Goal: Information Seeking & Learning: Learn about a topic

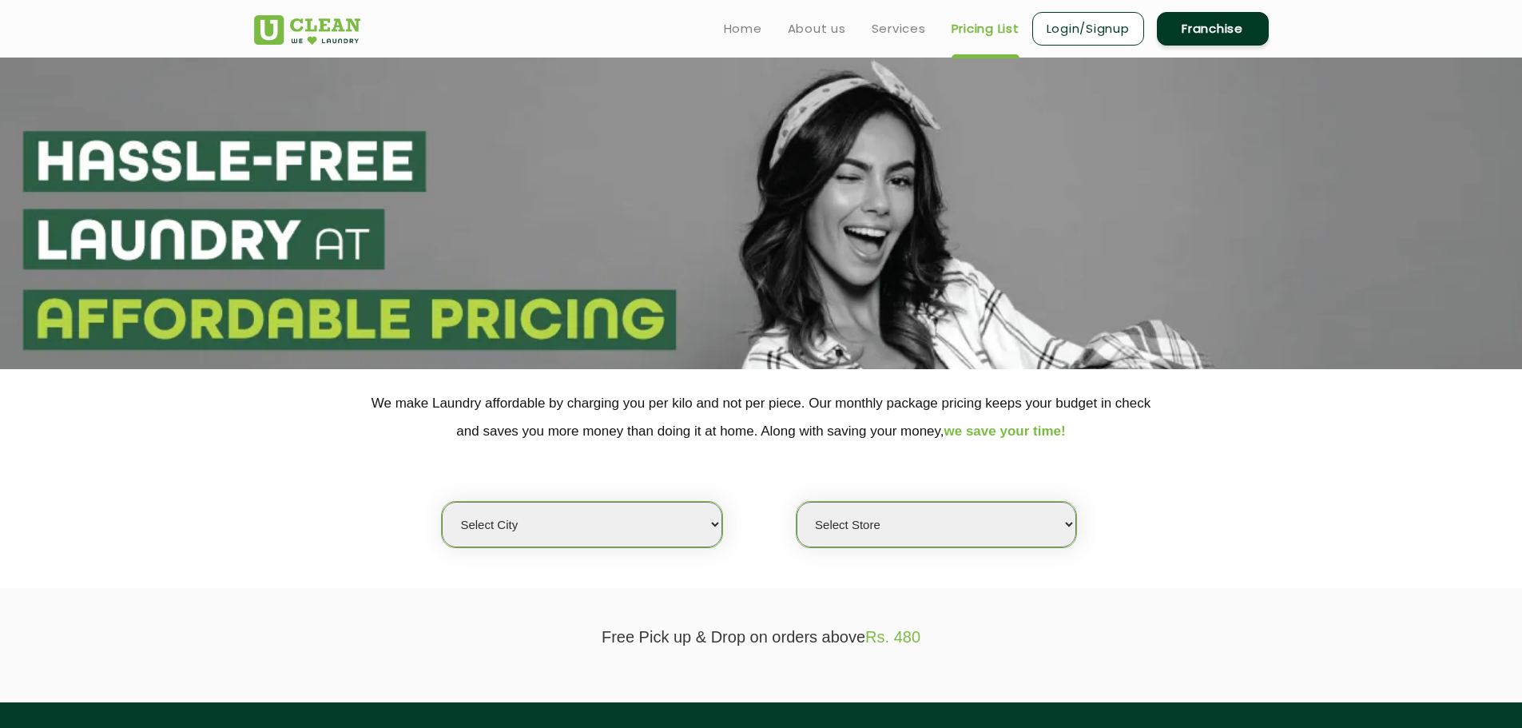
click at [633, 537] on select "Select city [GEOGRAPHIC_DATA] [GEOGRAPHIC_DATA] [GEOGRAPHIC_DATA] [GEOGRAPHIC_D…" at bounding box center [582, 525] width 280 height 46
select select "1"
click at [442, 502] on select "Select city [GEOGRAPHIC_DATA] [GEOGRAPHIC_DATA] [GEOGRAPHIC_DATA] [GEOGRAPHIC_D…" at bounding box center [582, 525] width 280 height 46
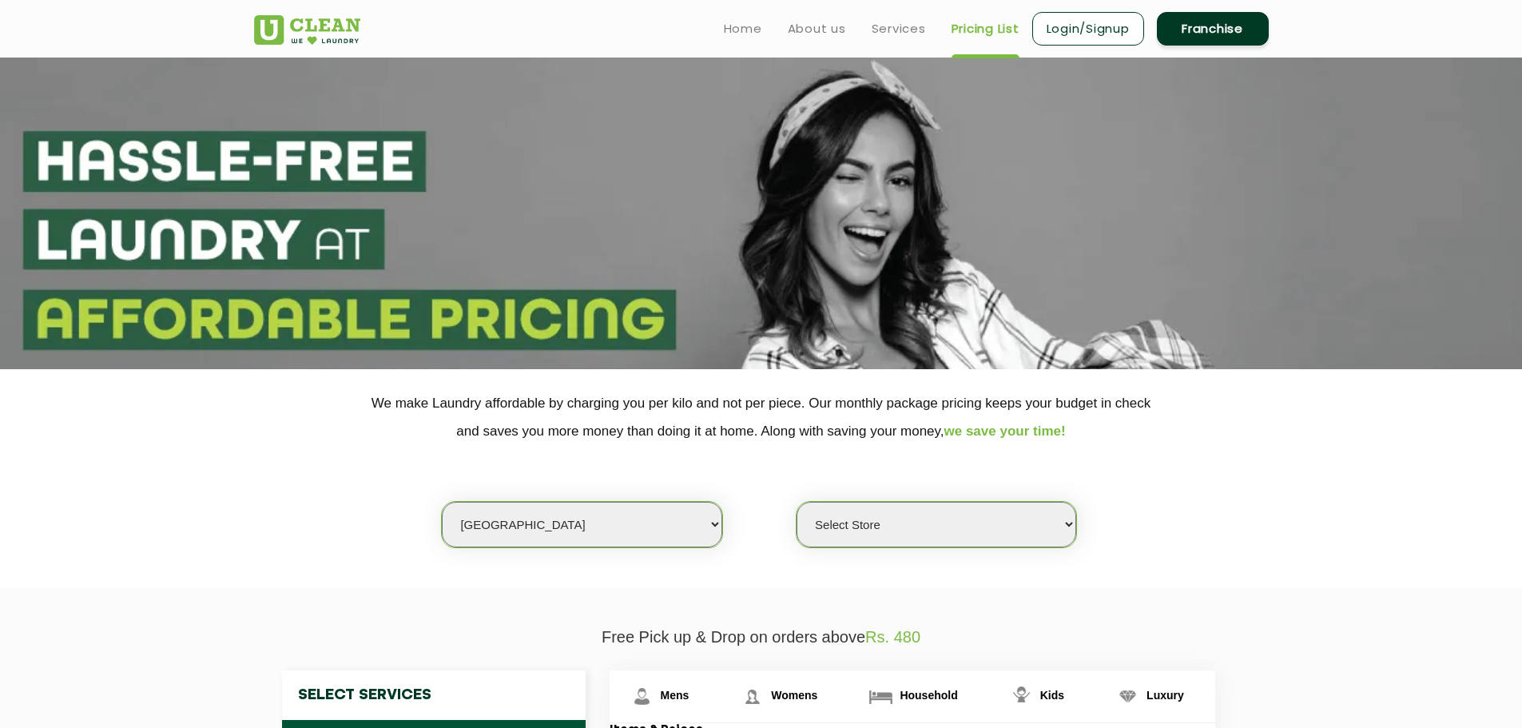
click at [889, 534] on select "Select Store [GEOGRAPHIC_DATA] [GEOGRAPHIC_DATA] 2 [GEOGRAPHIC_DATA] [GEOGRAPHI…" at bounding box center [936, 525] width 280 height 46
select select "141"
click at [796, 502] on select "Select Store [GEOGRAPHIC_DATA] [GEOGRAPHIC_DATA] 2 [GEOGRAPHIC_DATA] [GEOGRAPHI…" at bounding box center [936, 525] width 280 height 46
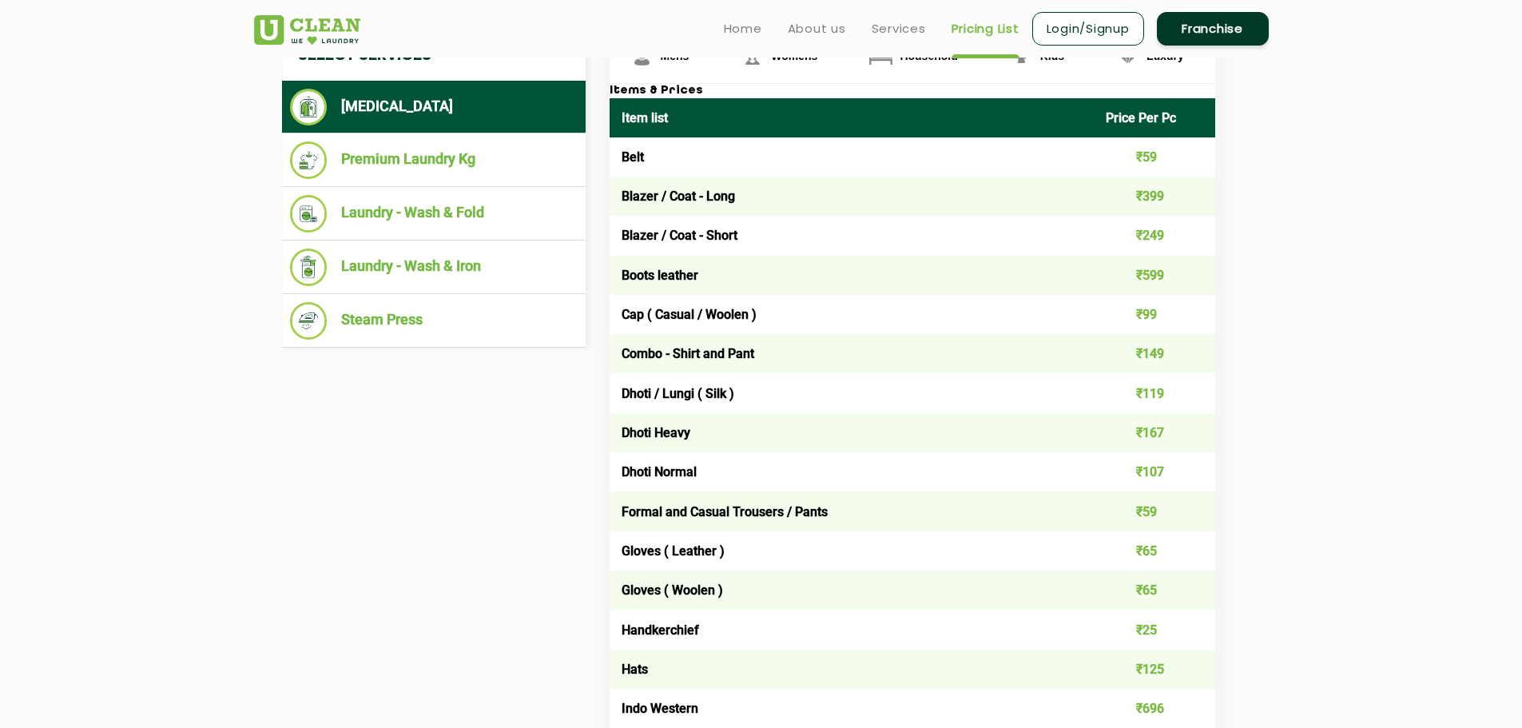
scroll to position [559, 0]
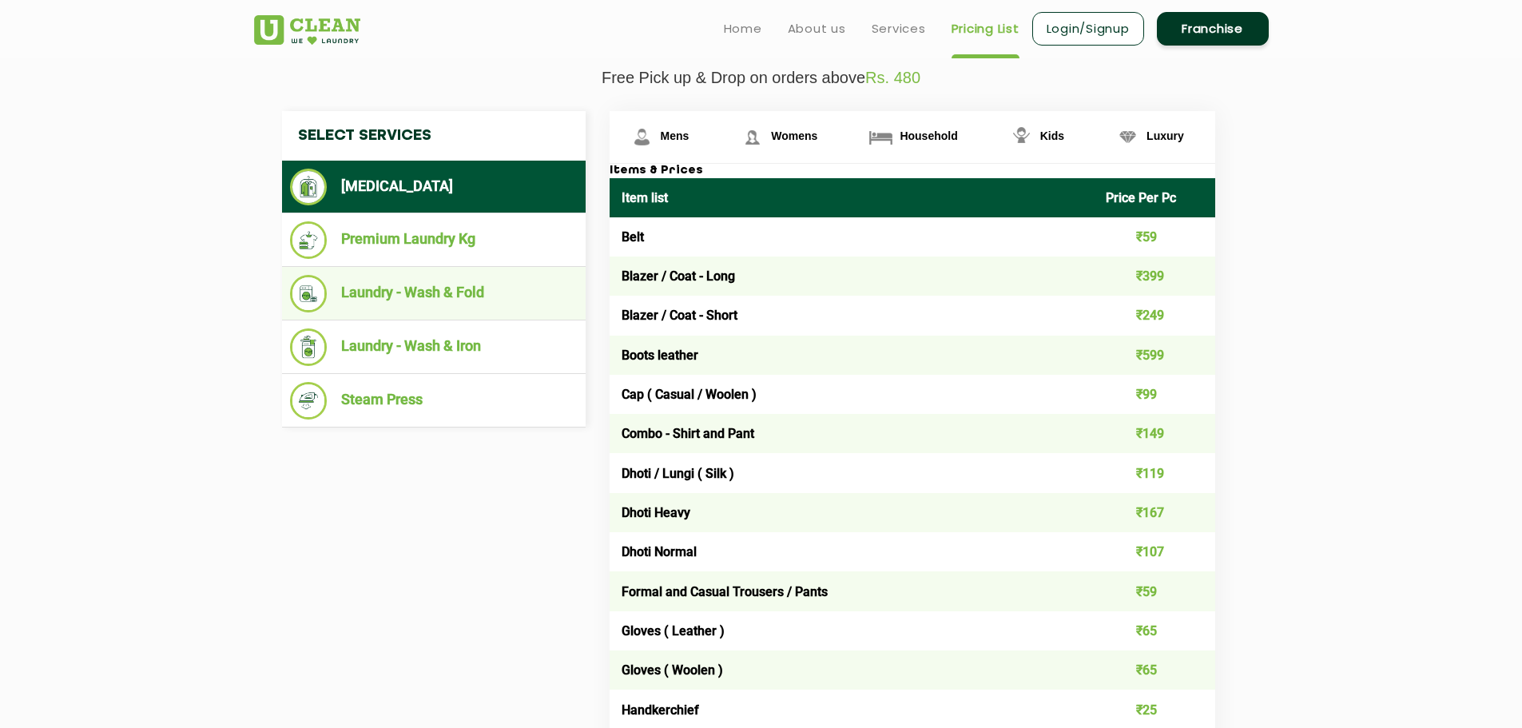
click at [395, 306] on li "Laundry - Wash & Fold" at bounding box center [434, 294] width 288 height 38
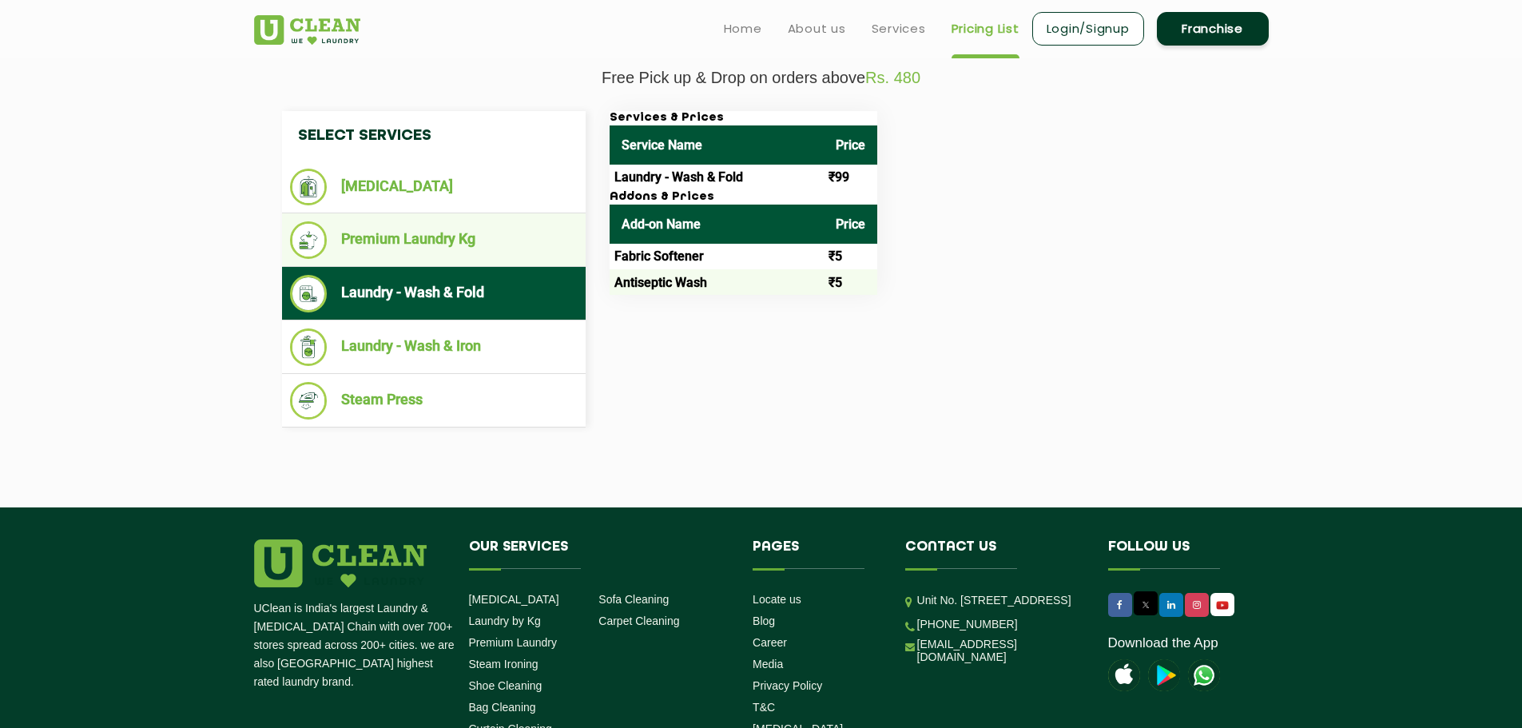
click at [423, 252] on li "Premium Laundry Kg" at bounding box center [434, 240] width 288 height 38
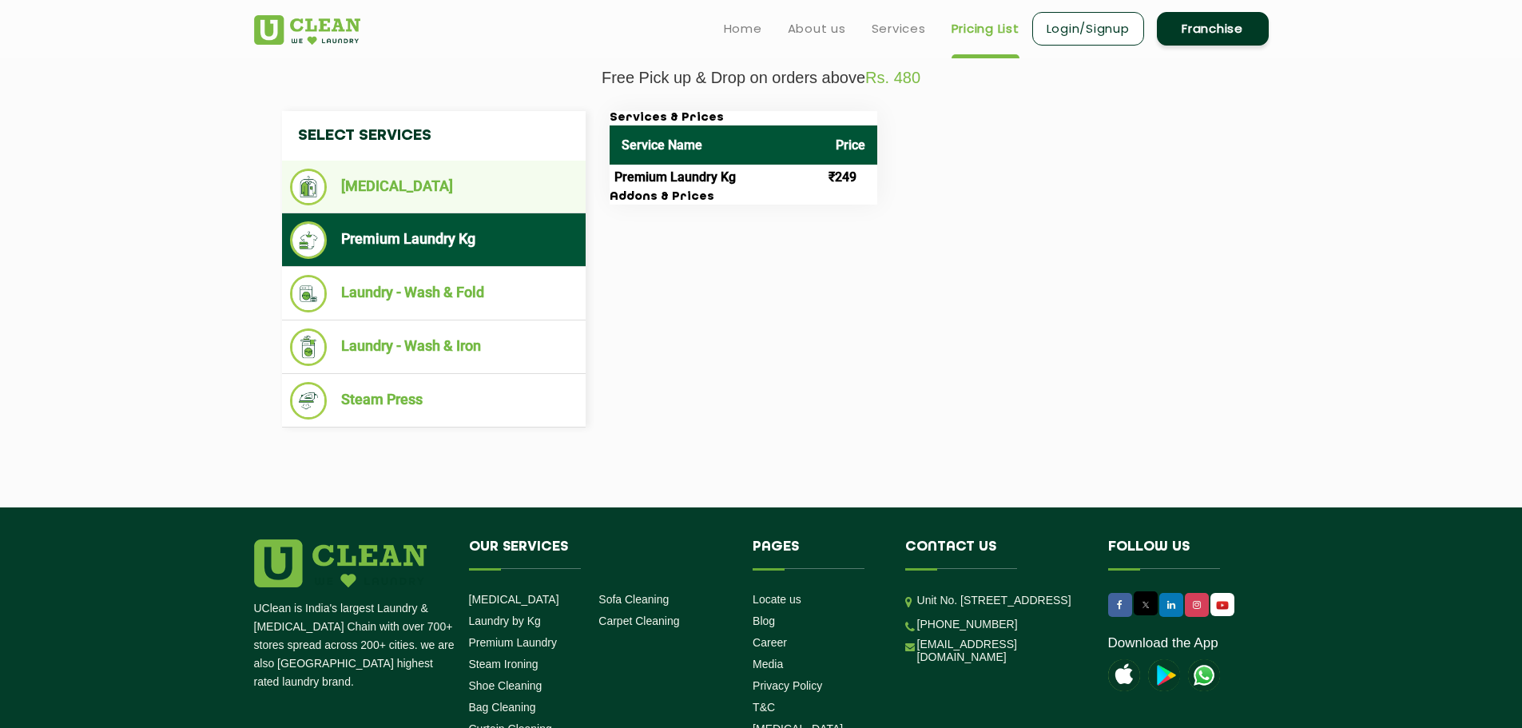
click at [407, 189] on li "[MEDICAL_DATA]" at bounding box center [434, 187] width 288 height 37
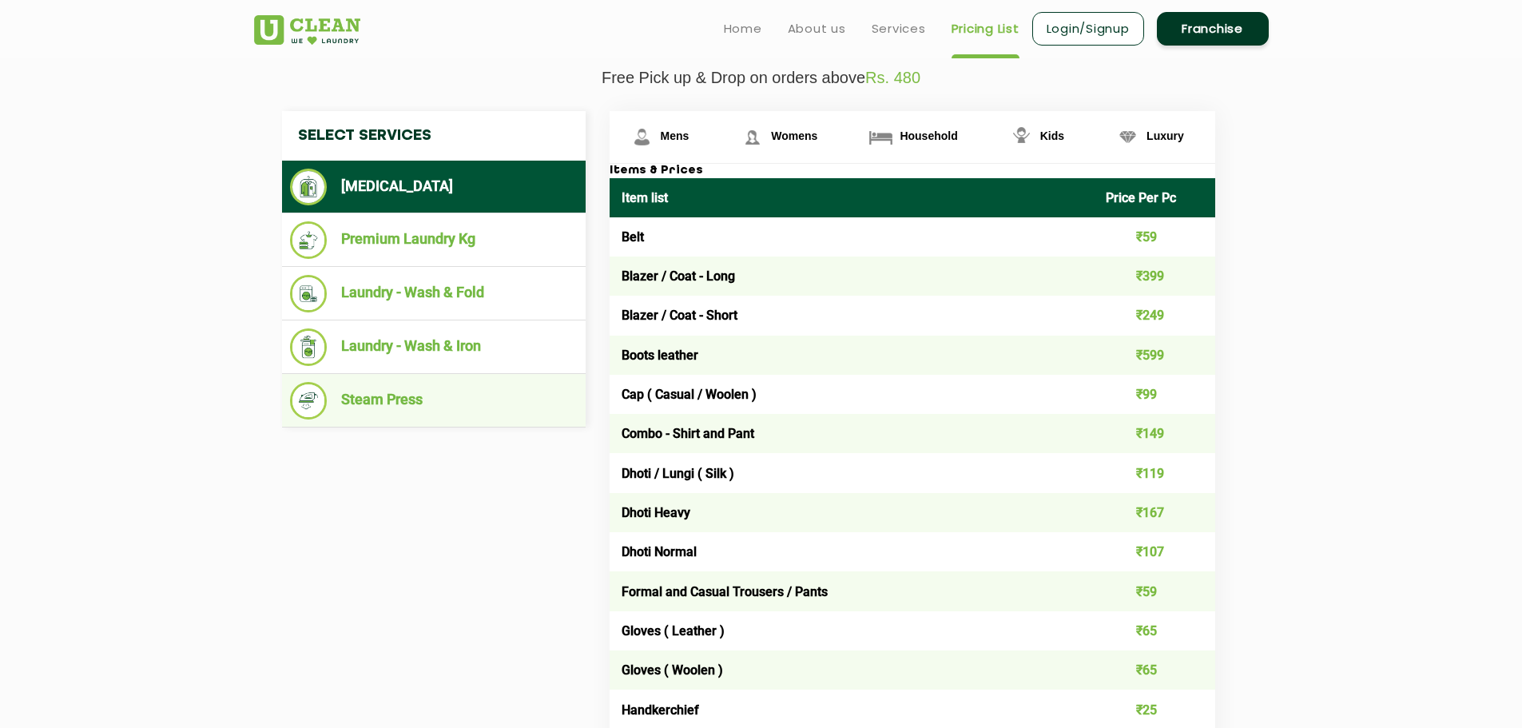
click at [419, 403] on li "Steam Press" at bounding box center [434, 401] width 288 height 38
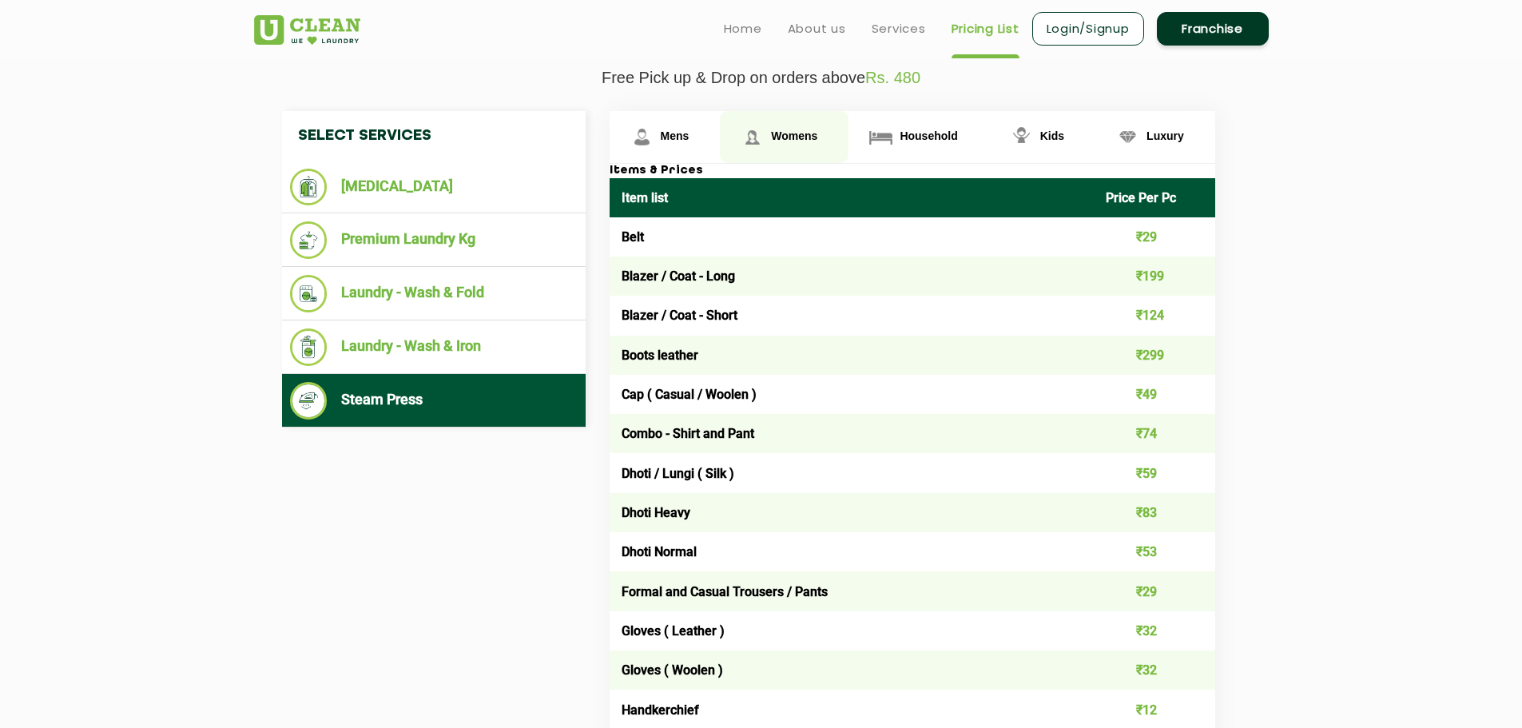
click at [793, 143] on link "Womens" at bounding box center [784, 137] width 129 height 52
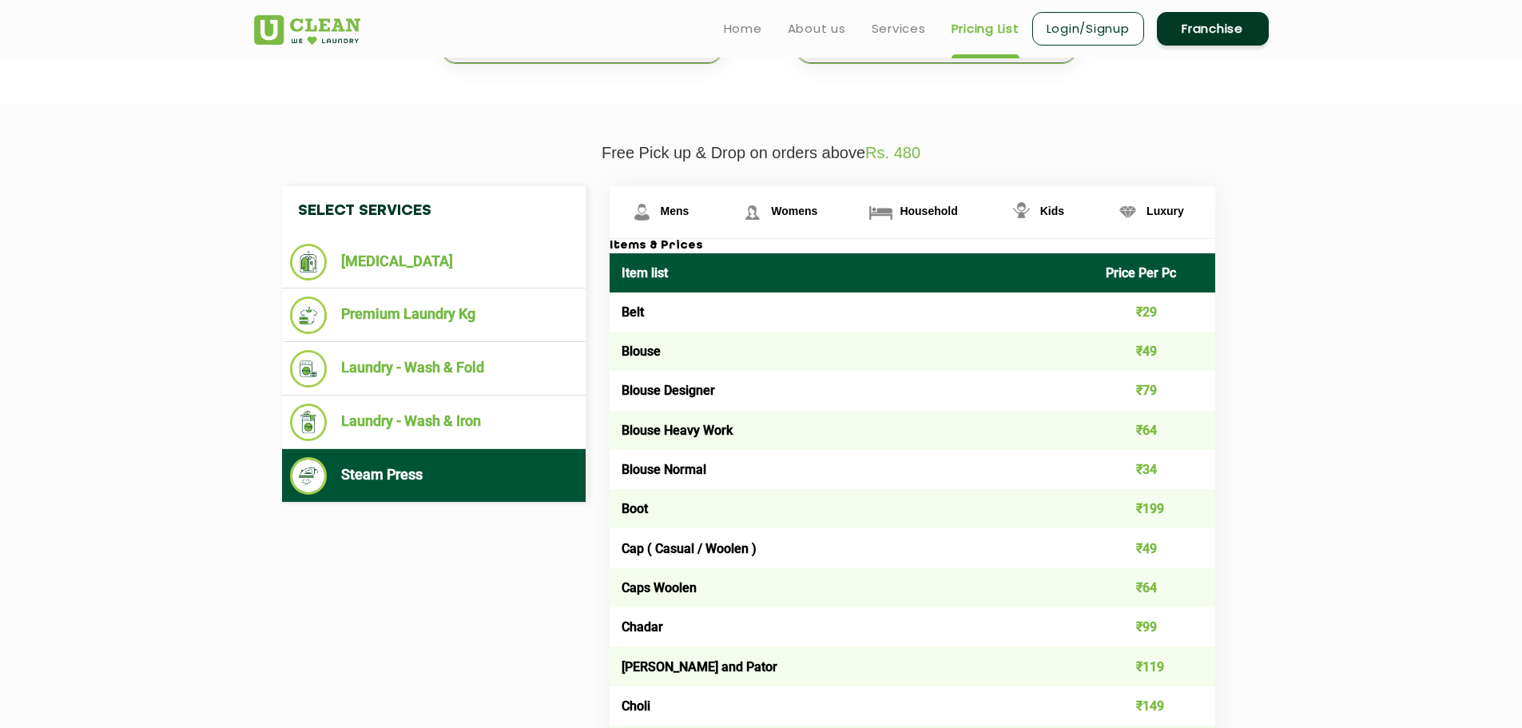
scroll to position [479, 0]
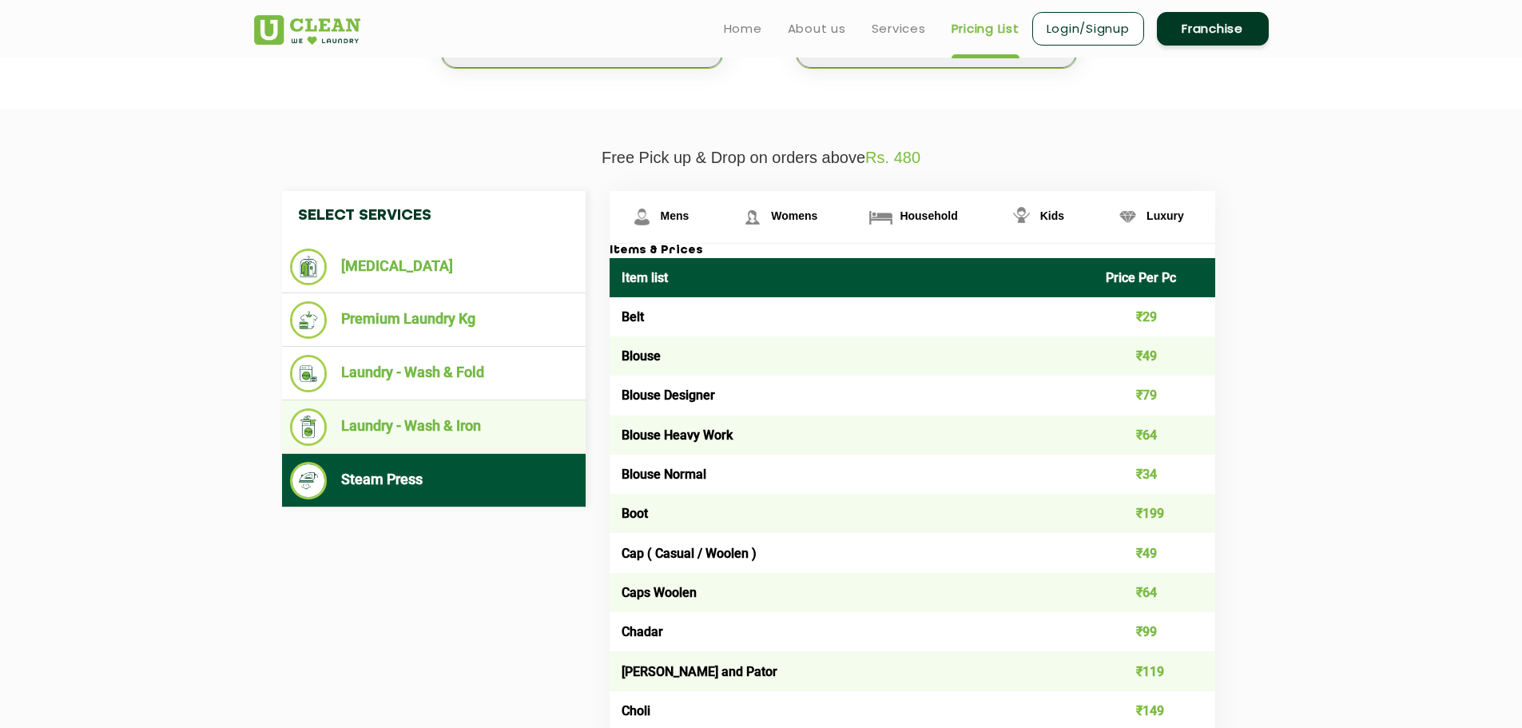
click at [451, 428] on li "Laundry - Wash & Iron" at bounding box center [434, 427] width 288 height 38
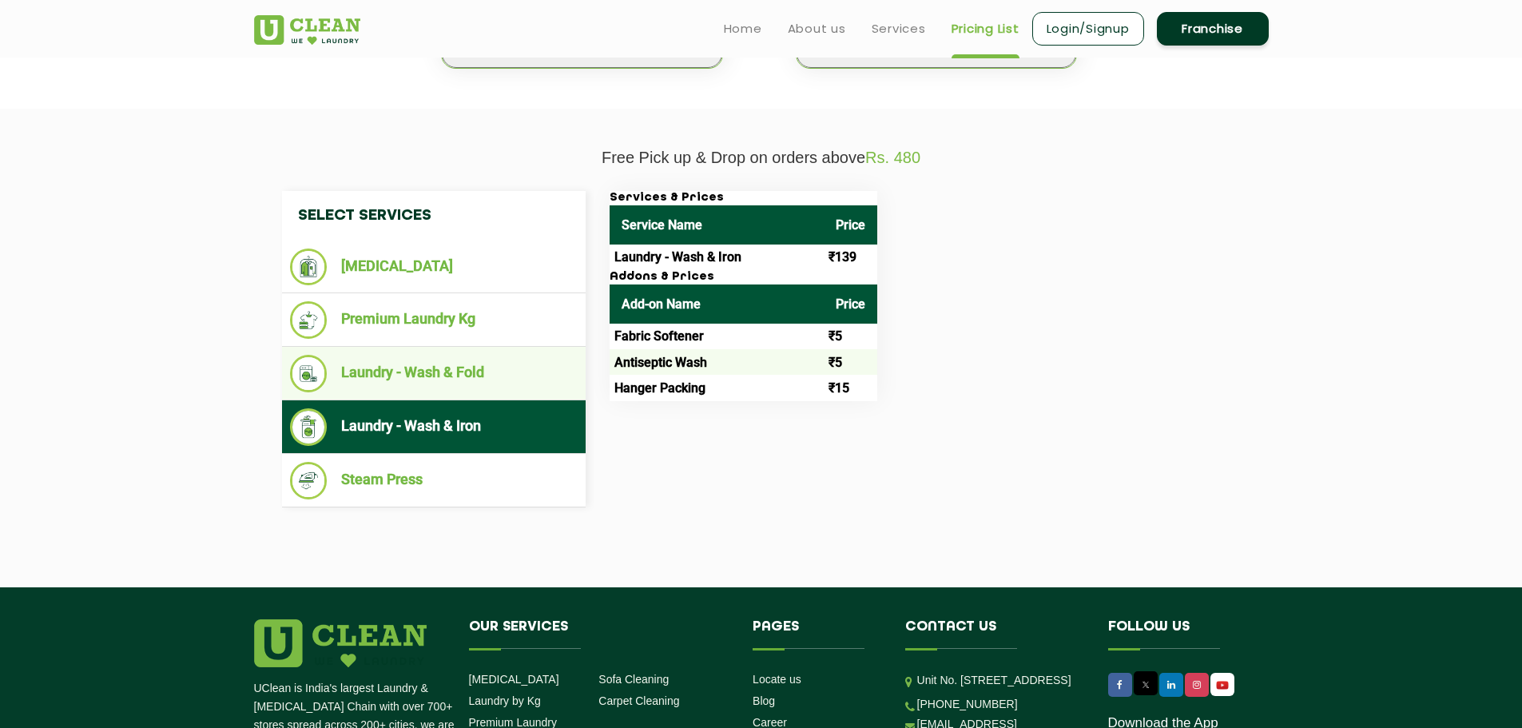
click at [452, 395] on ul "Laundry - Wash & Fold" at bounding box center [434, 374] width 304 height 54
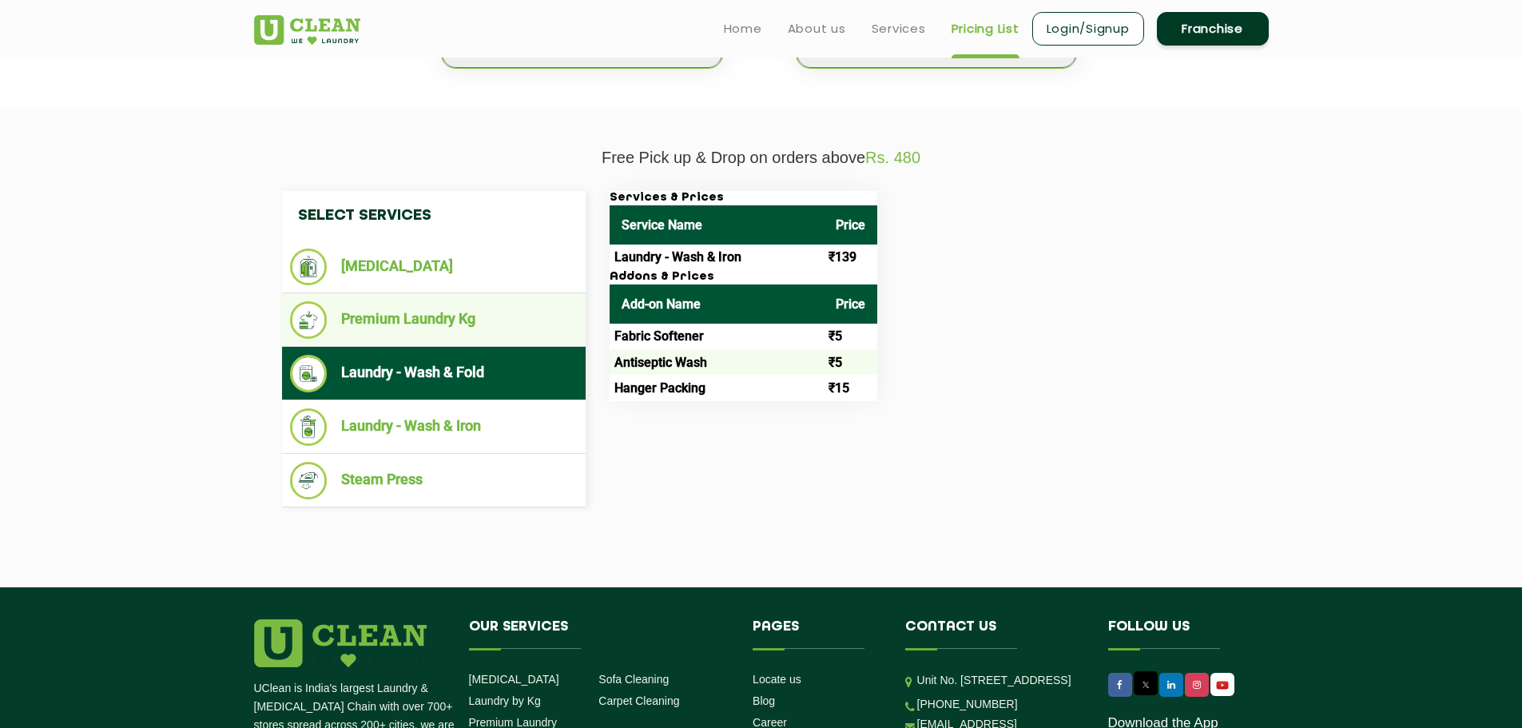
click at [463, 321] on li "Premium Laundry Kg" at bounding box center [434, 320] width 288 height 38
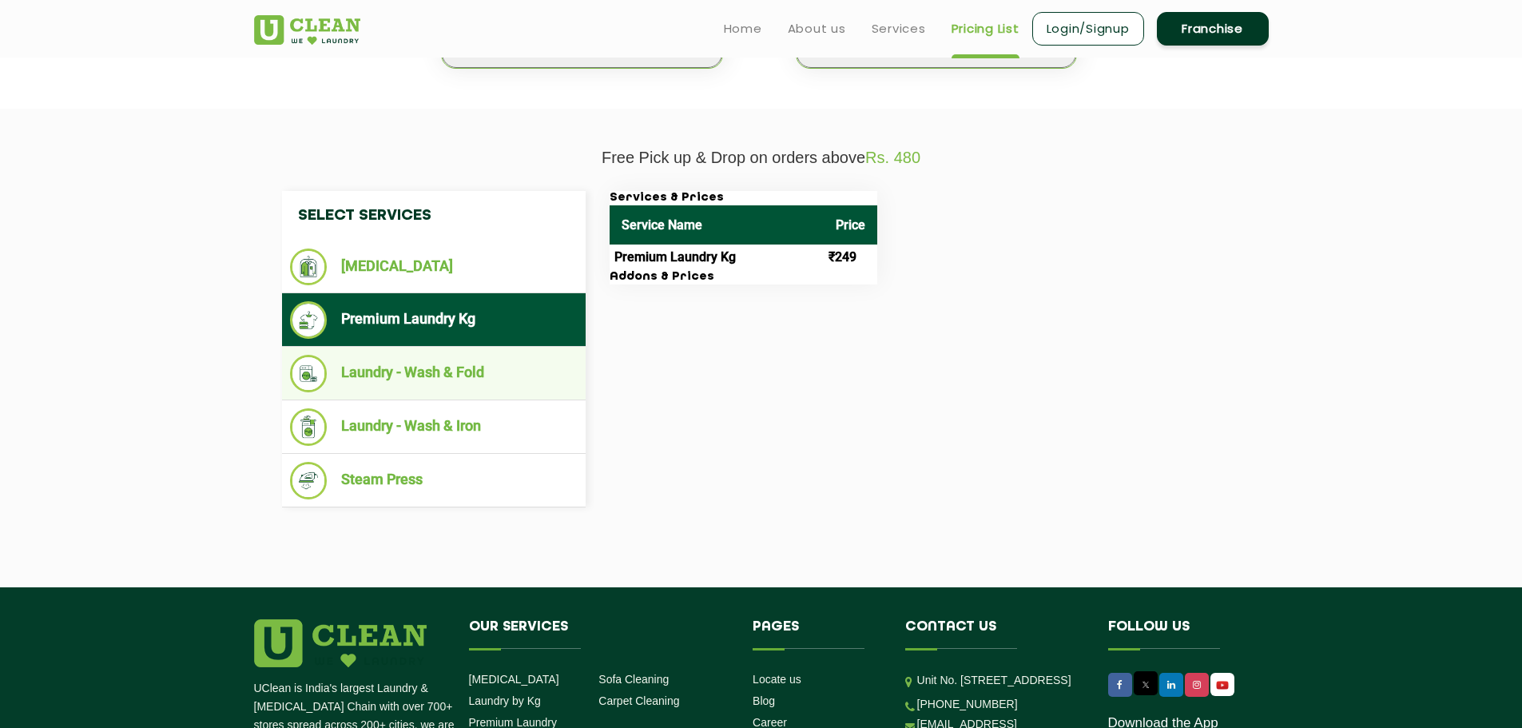
click at [454, 367] on li "Laundry - Wash & Fold" at bounding box center [434, 374] width 288 height 38
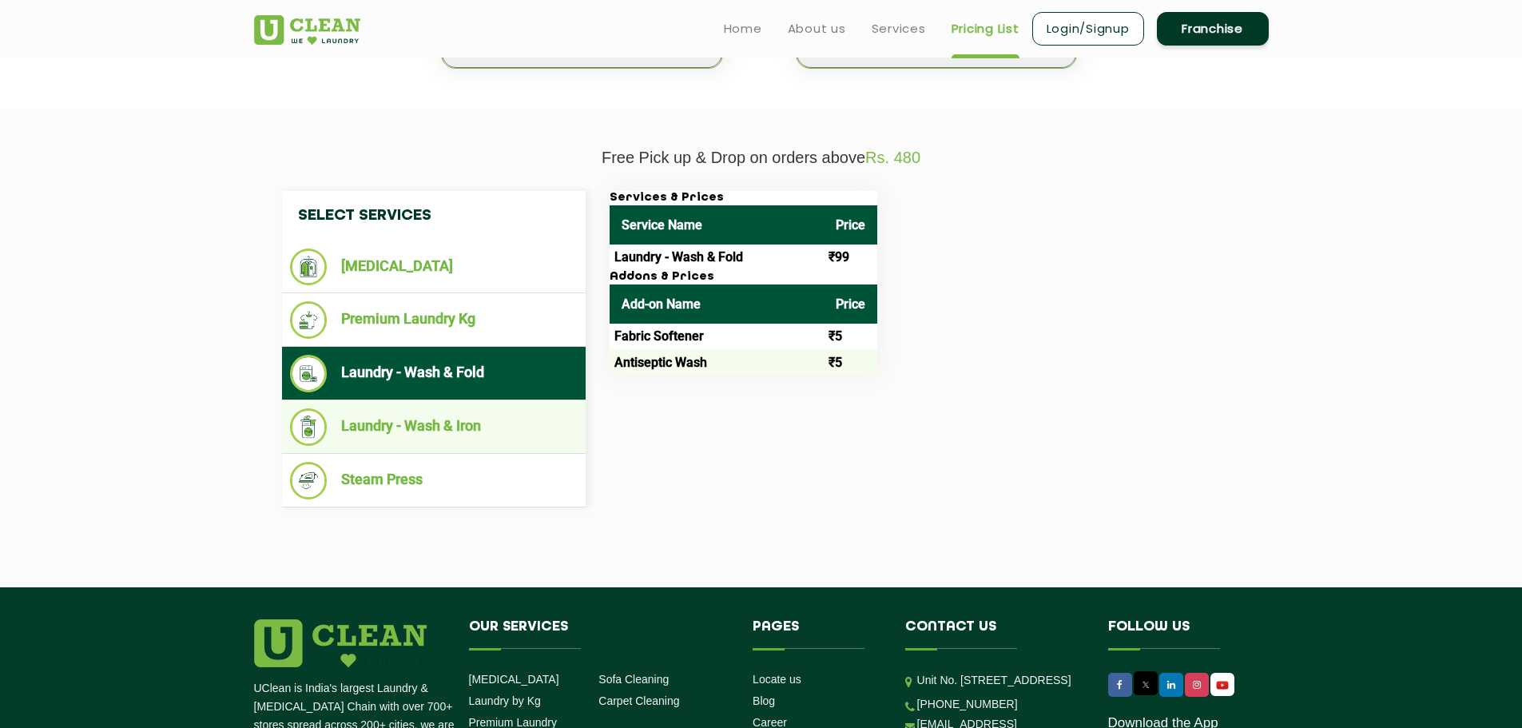
click at [475, 432] on li "Laundry - Wash & Iron" at bounding box center [434, 427] width 288 height 38
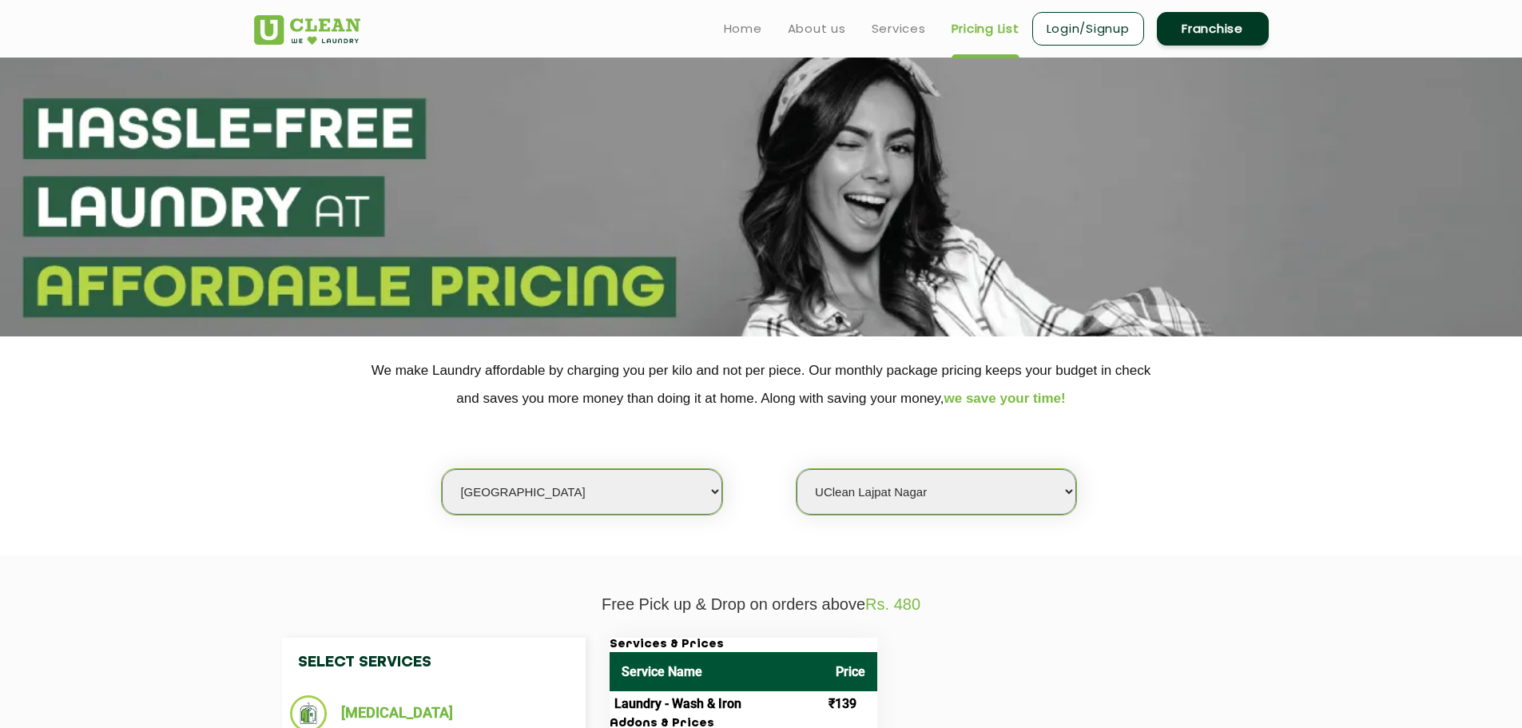
scroll to position [0, 0]
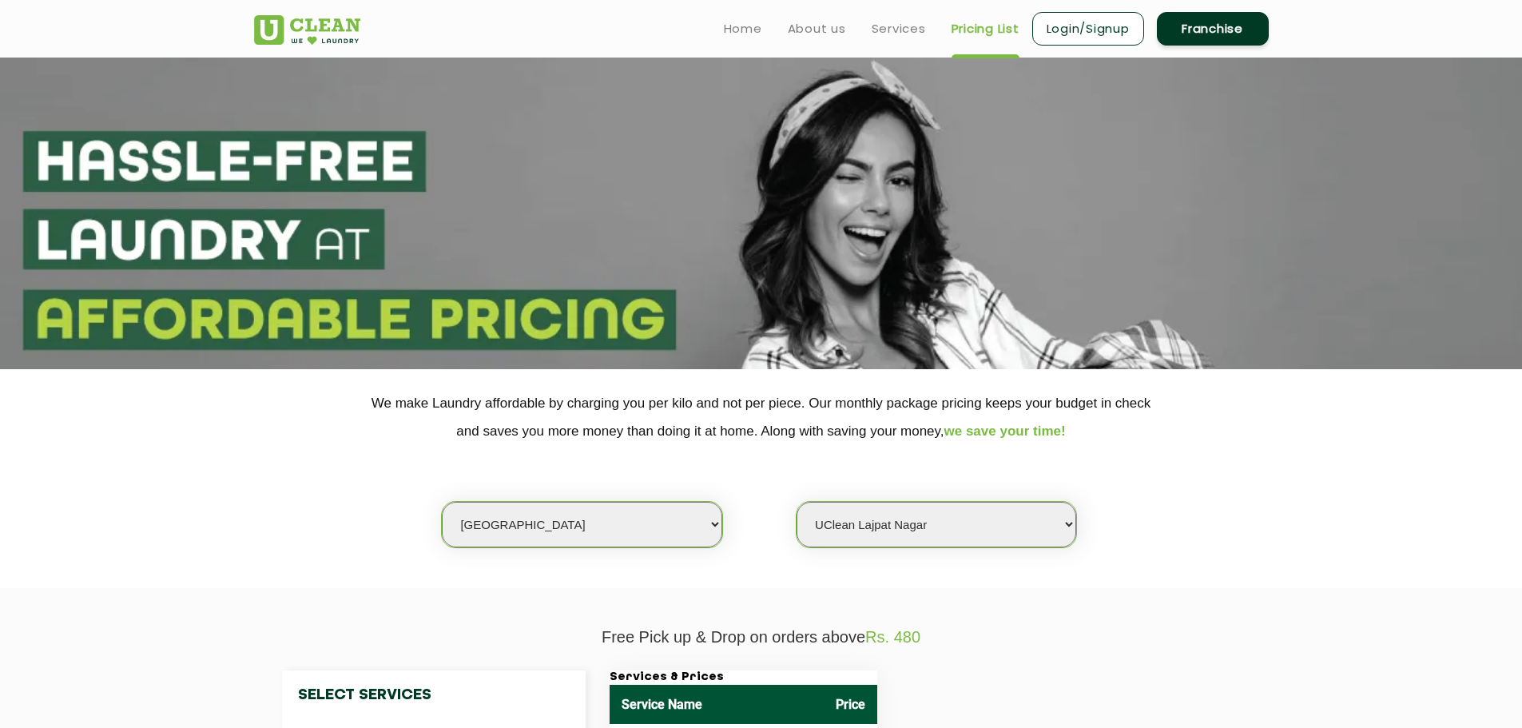
click at [878, 526] on select "Select Store [GEOGRAPHIC_DATA] [GEOGRAPHIC_DATA] 2 [GEOGRAPHIC_DATA] [GEOGRAPHI…" at bounding box center [936, 525] width 280 height 46
click at [637, 531] on select "Select city [GEOGRAPHIC_DATA] [GEOGRAPHIC_DATA] [GEOGRAPHIC_DATA] [GEOGRAPHIC_D…" at bounding box center [582, 525] width 280 height 46
select select "17"
click at [442, 502] on select "Select city [GEOGRAPHIC_DATA] [GEOGRAPHIC_DATA] [GEOGRAPHIC_DATA] [GEOGRAPHIC_D…" at bounding box center [582, 525] width 280 height 46
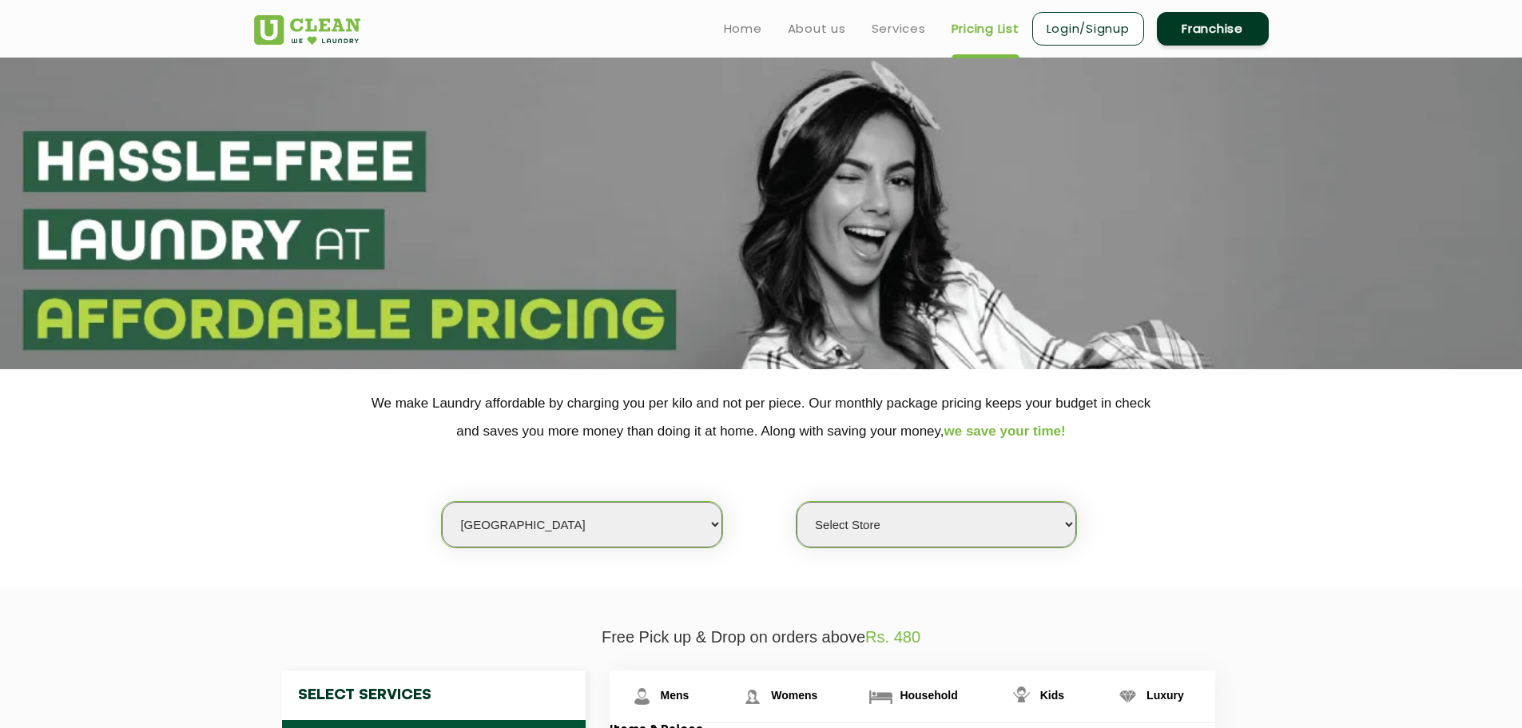
click at [851, 521] on select "Select Store [GEOGRAPHIC_DATA] [GEOGRAPHIC_DATA] [GEOGRAPHIC_DATA]" at bounding box center [936, 525] width 280 height 46
click at [796, 502] on select "Select Store [GEOGRAPHIC_DATA] [GEOGRAPHIC_DATA] [GEOGRAPHIC_DATA]" at bounding box center [936, 525] width 280 height 46
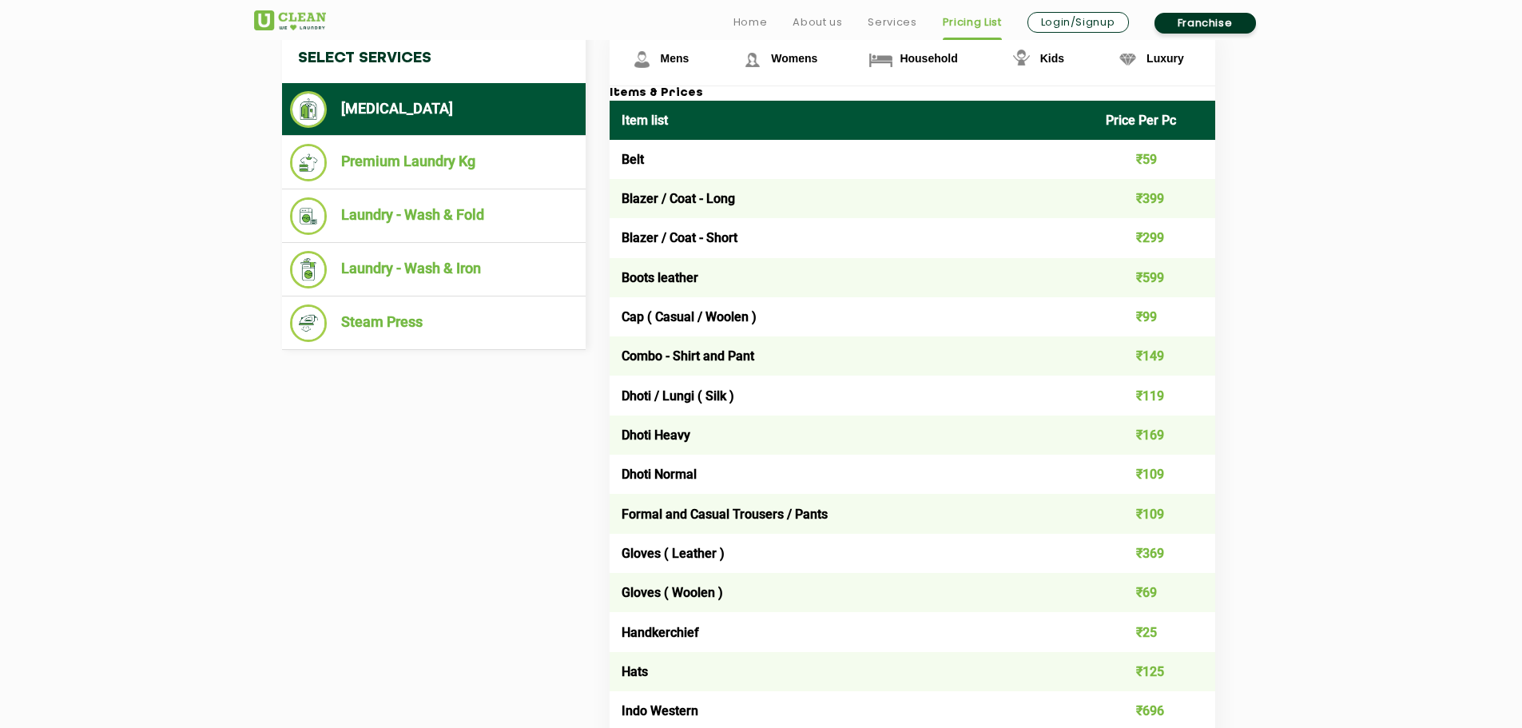
scroll to position [639, 0]
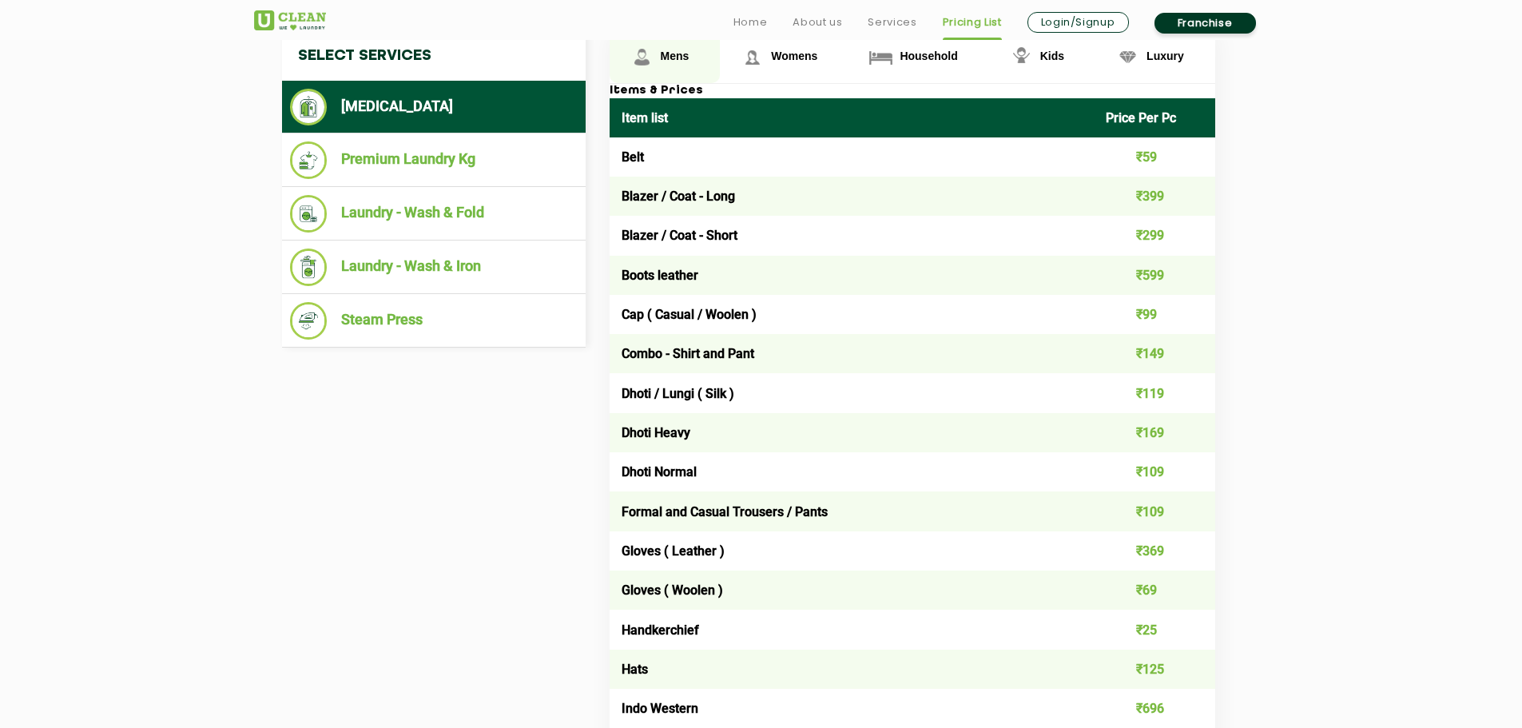
click at [661, 58] on span "Mens" at bounding box center [675, 56] width 29 height 13
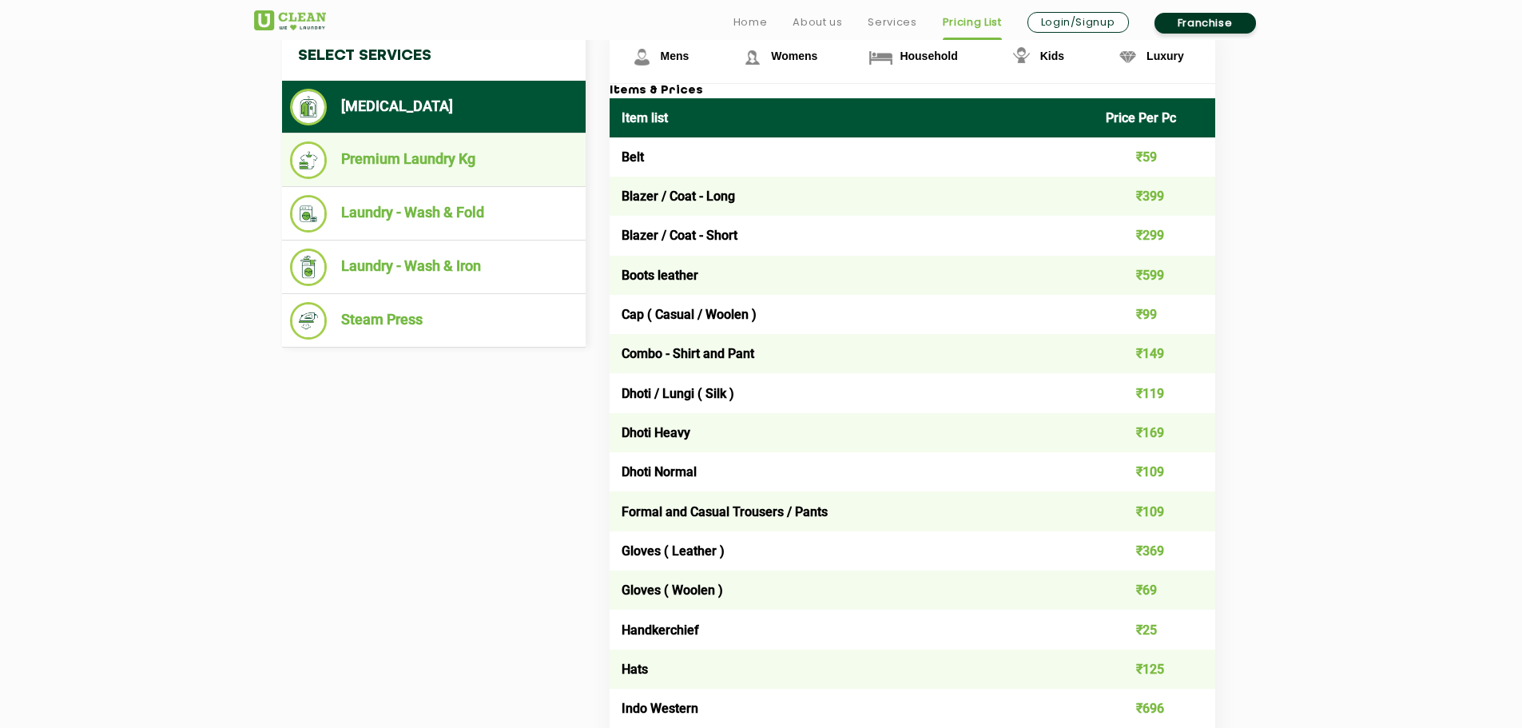
click at [402, 178] on li "Premium Laundry Kg" at bounding box center [434, 160] width 288 height 38
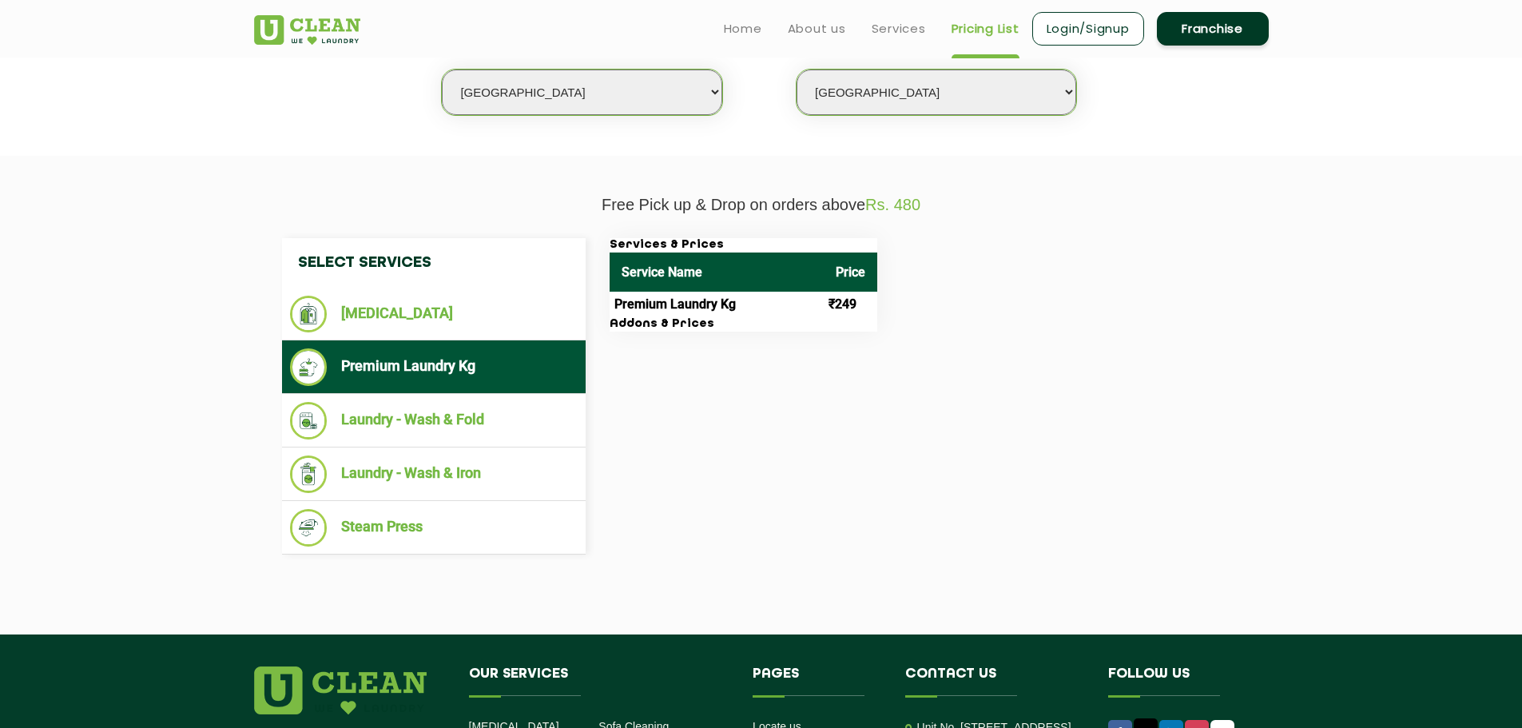
scroll to position [399, 0]
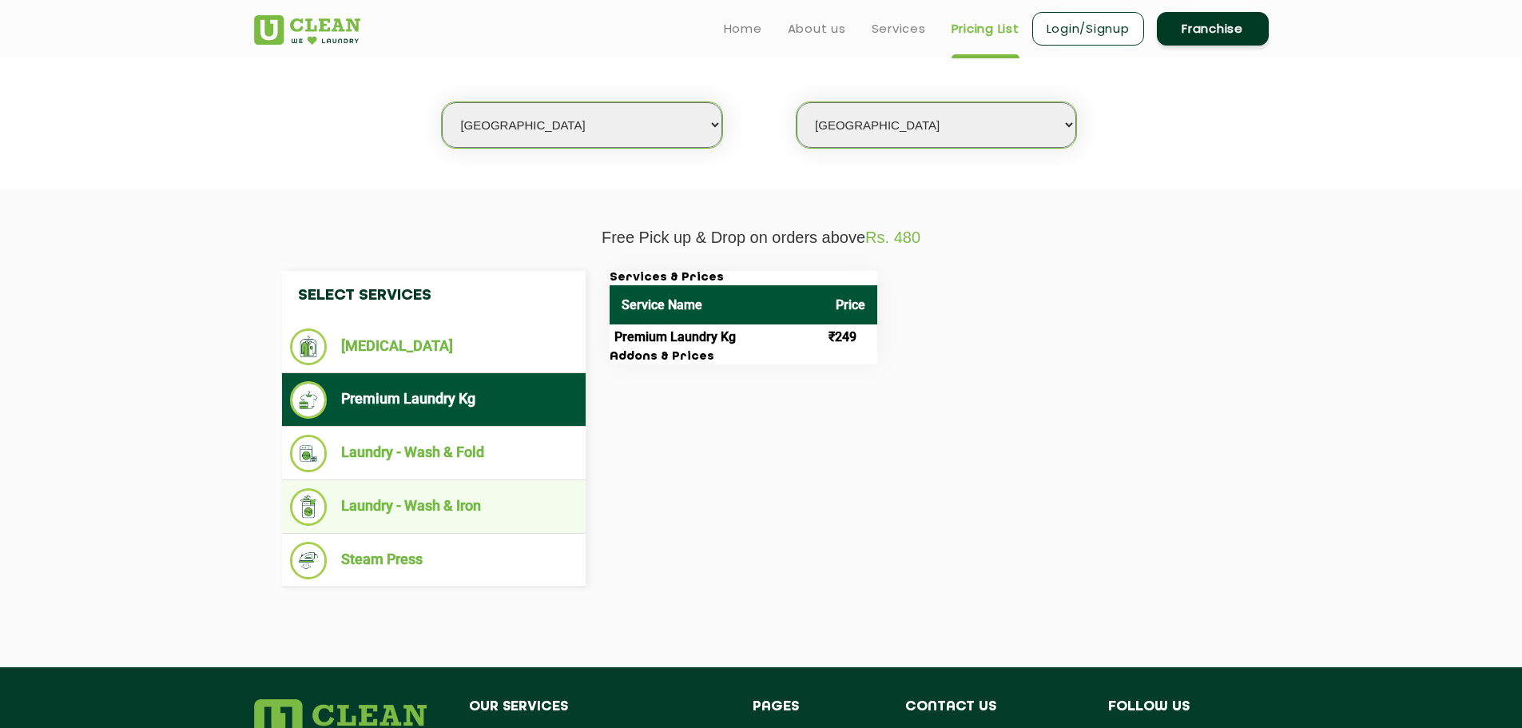
click at [386, 504] on li "Laundry - Wash & Iron" at bounding box center [434, 507] width 288 height 38
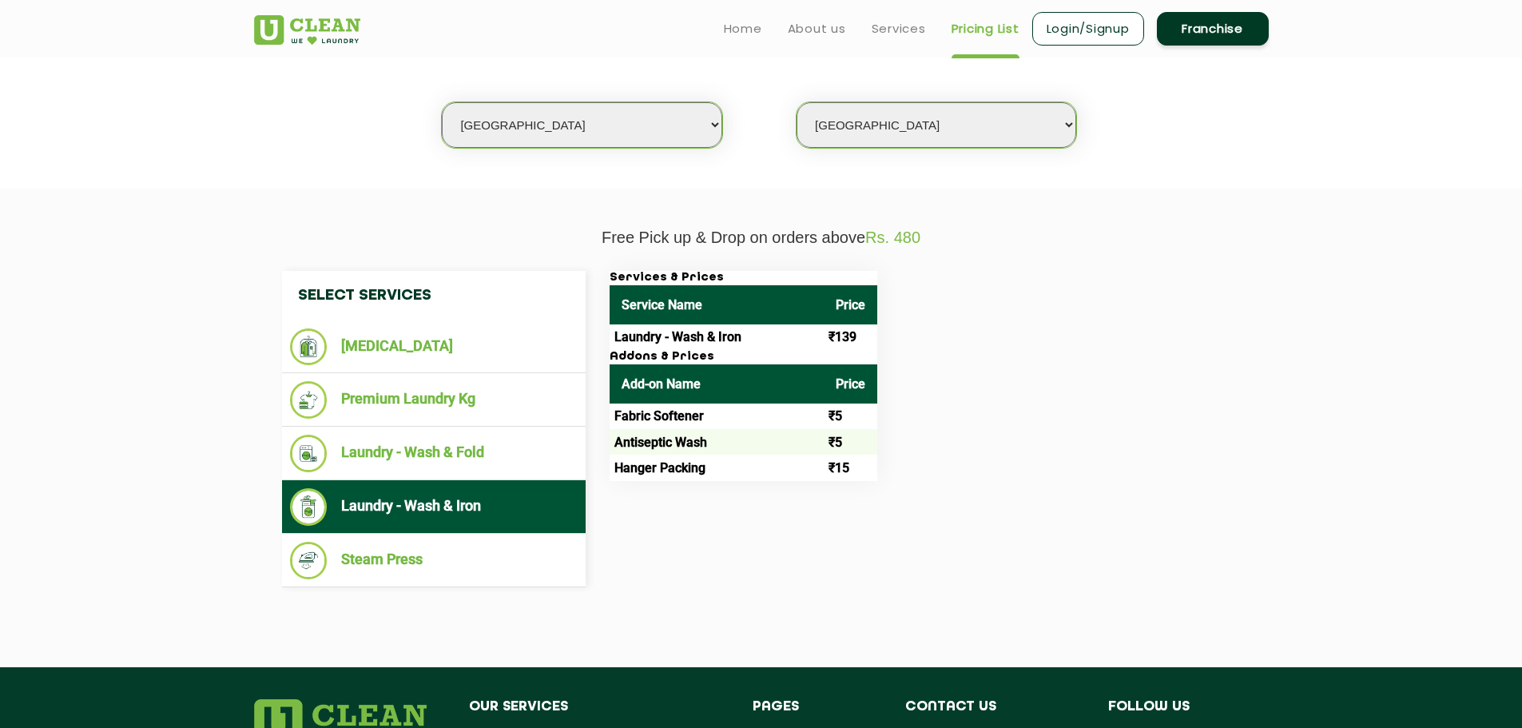
click at [859, 132] on select "Select Store [GEOGRAPHIC_DATA] [GEOGRAPHIC_DATA] [GEOGRAPHIC_DATA]" at bounding box center [936, 125] width 280 height 46
select select "436"
click at [796, 102] on select "Select Store [GEOGRAPHIC_DATA] [GEOGRAPHIC_DATA] [GEOGRAPHIC_DATA]" at bounding box center [936, 125] width 280 height 46
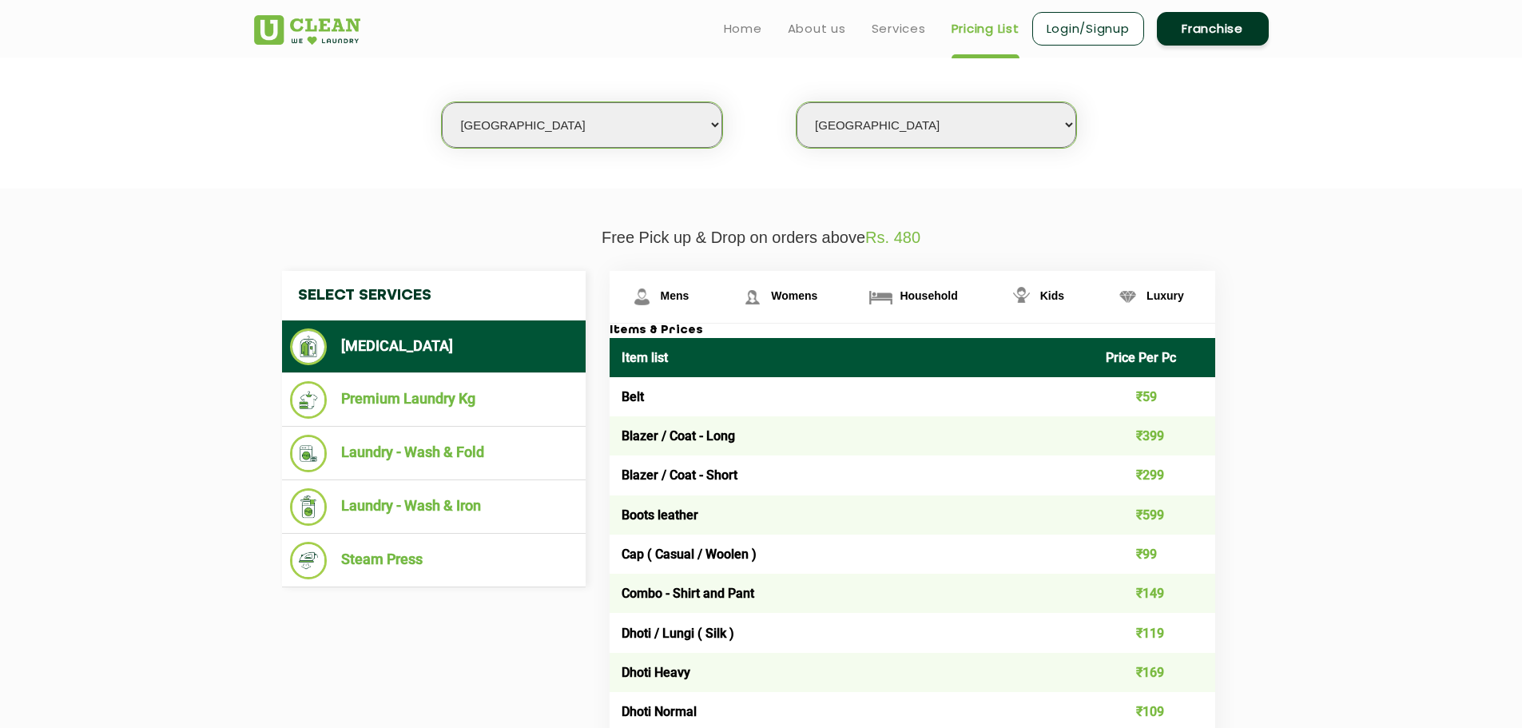
click at [845, 131] on select "Select Store [GEOGRAPHIC_DATA] [GEOGRAPHIC_DATA] [GEOGRAPHIC_DATA]" at bounding box center [936, 125] width 280 height 46
click at [825, 129] on select "Select Store [GEOGRAPHIC_DATA] [GEOGRAPHIC_DATA] [GEOGRAPHIC_DATA]" at bounding box center [936, 125] width 280 height 46
click at [630, 160] on section "We make Laundry affordable by charging you per kilo and not per piece. Our mont…" at bounding box center [761, 79] width 1522 height 219
